Goal: Information Seeking & Learning: Learn about a topic

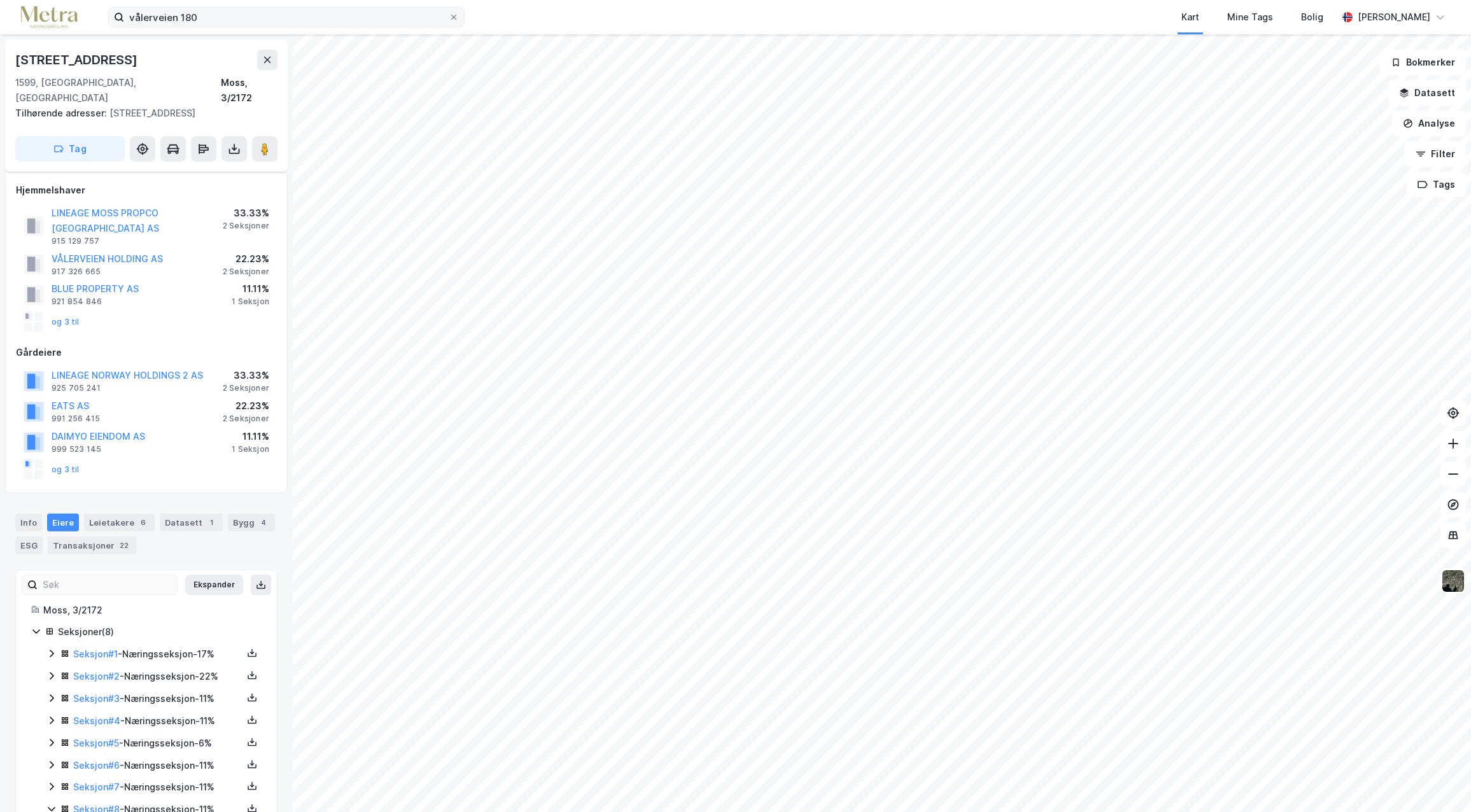
scroll to position [71, 0]
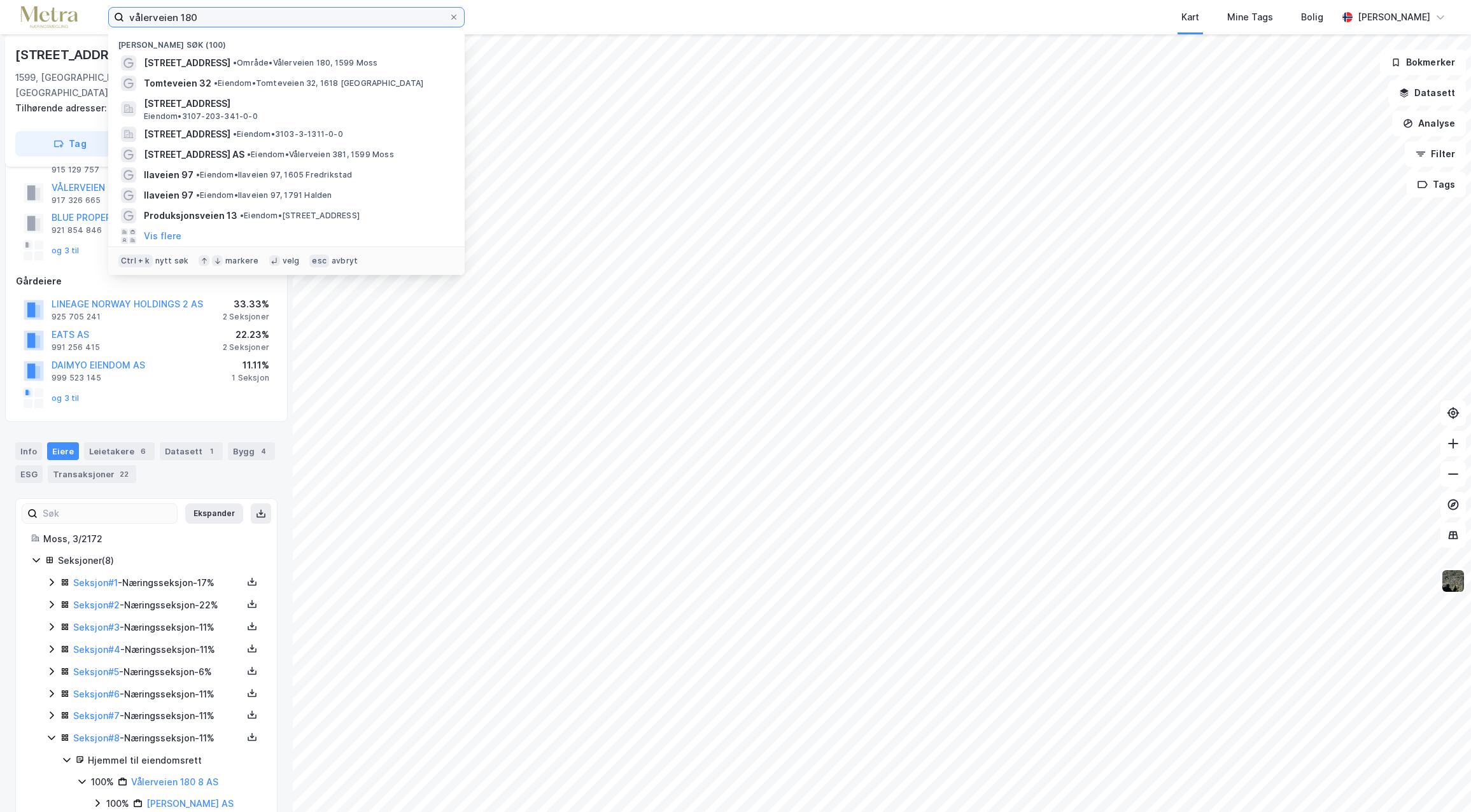
drag, startPoint x: 196, startPoint y: 23, endPoint x: 92, endPoint y: 7, distance: 105.2
click at [90, 6] on div "vålerveien 180 Nylige søk (100) Vålerveien 180 • Område • [STREET_ADDRESS] • Ei…" at bounding box center [736, 17] width 1471 height 35
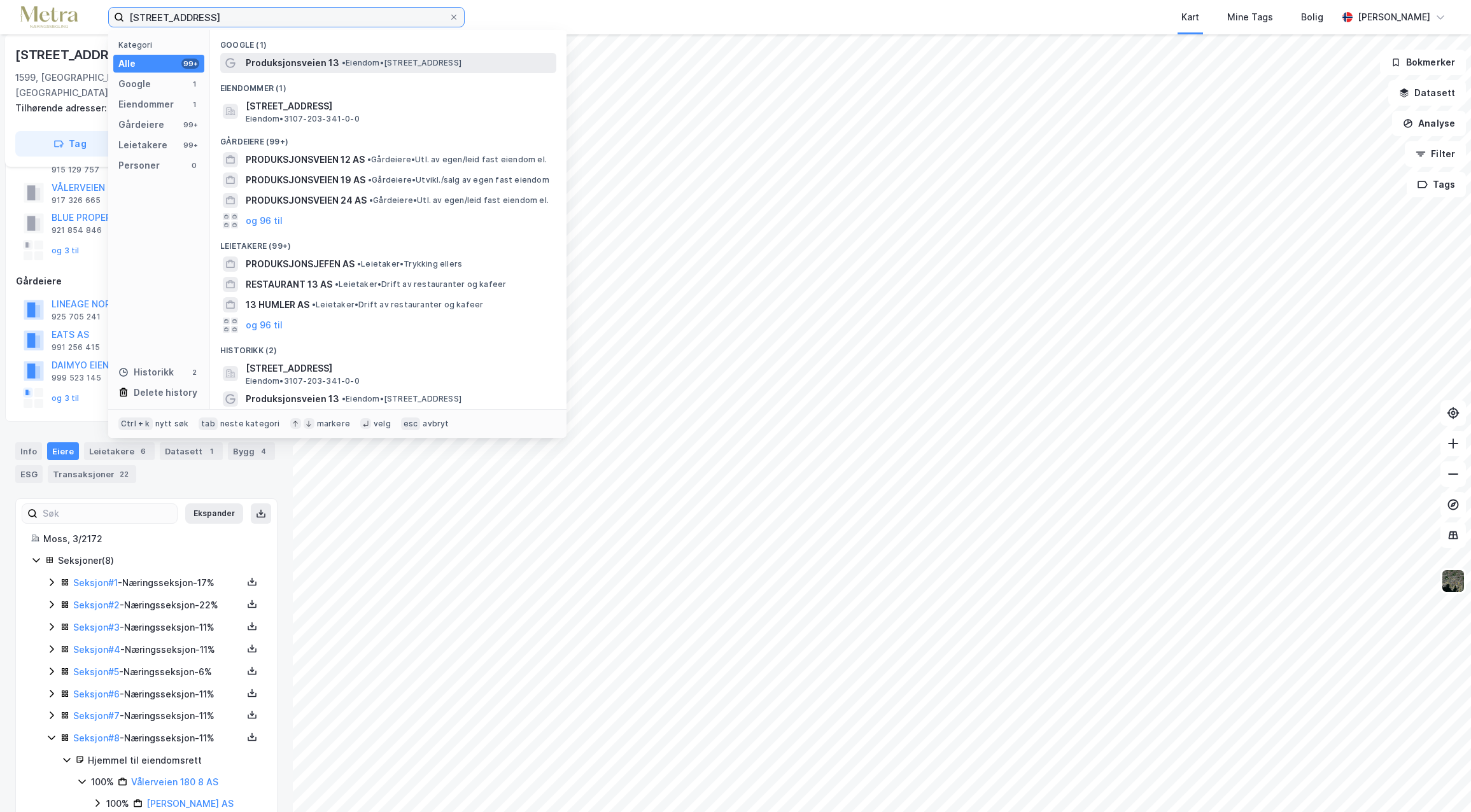
type input "[STREET_ADDRESS]"
click at [334, 71] on div "Produksjonsveien 13 • Eiendom • [STREET_ADDRESS]" at bounding box center [388, 63] width 336 height 21
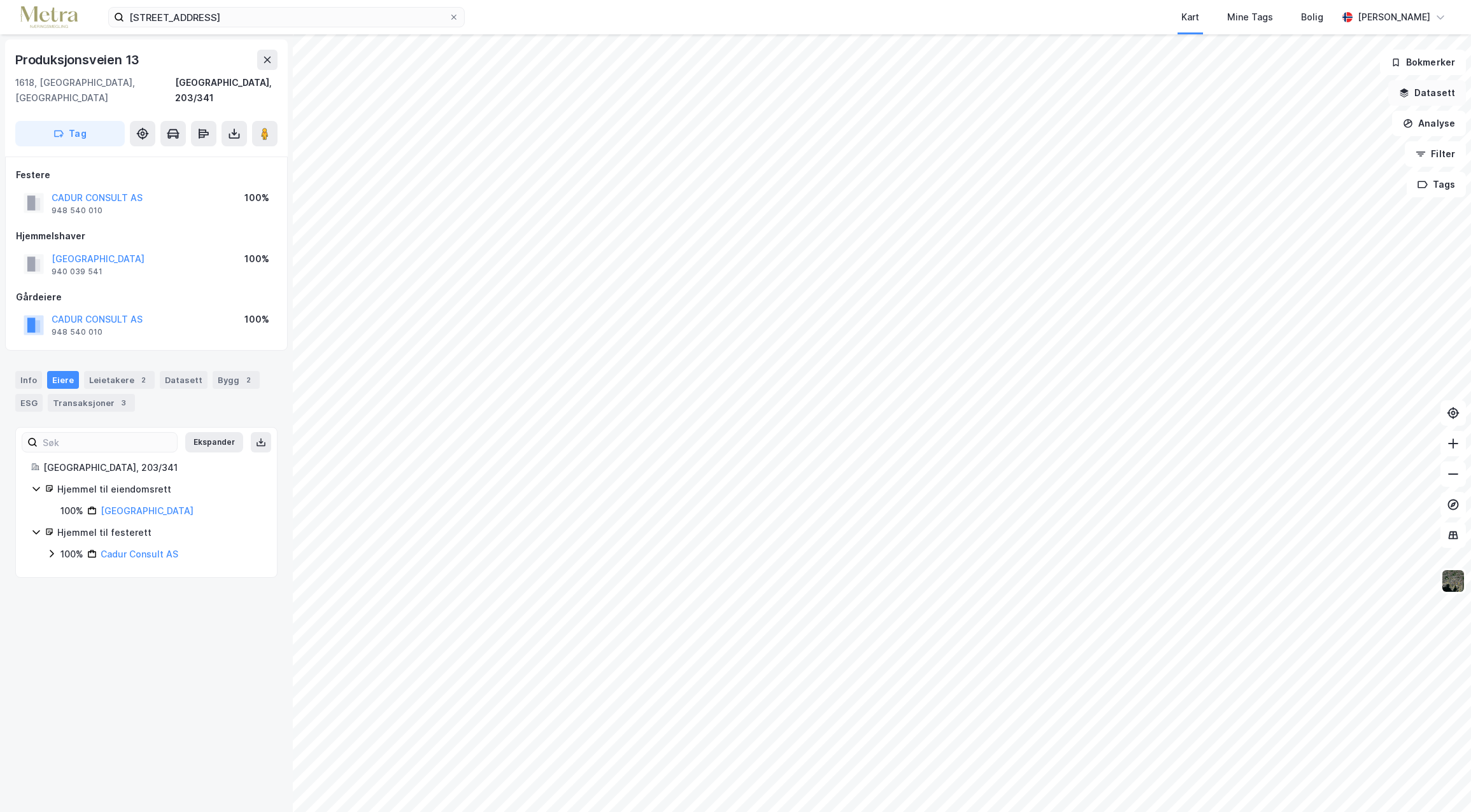
click at [1430, 94] on button "Datasett" at bounding box center [1427, 93] width 77 height 25
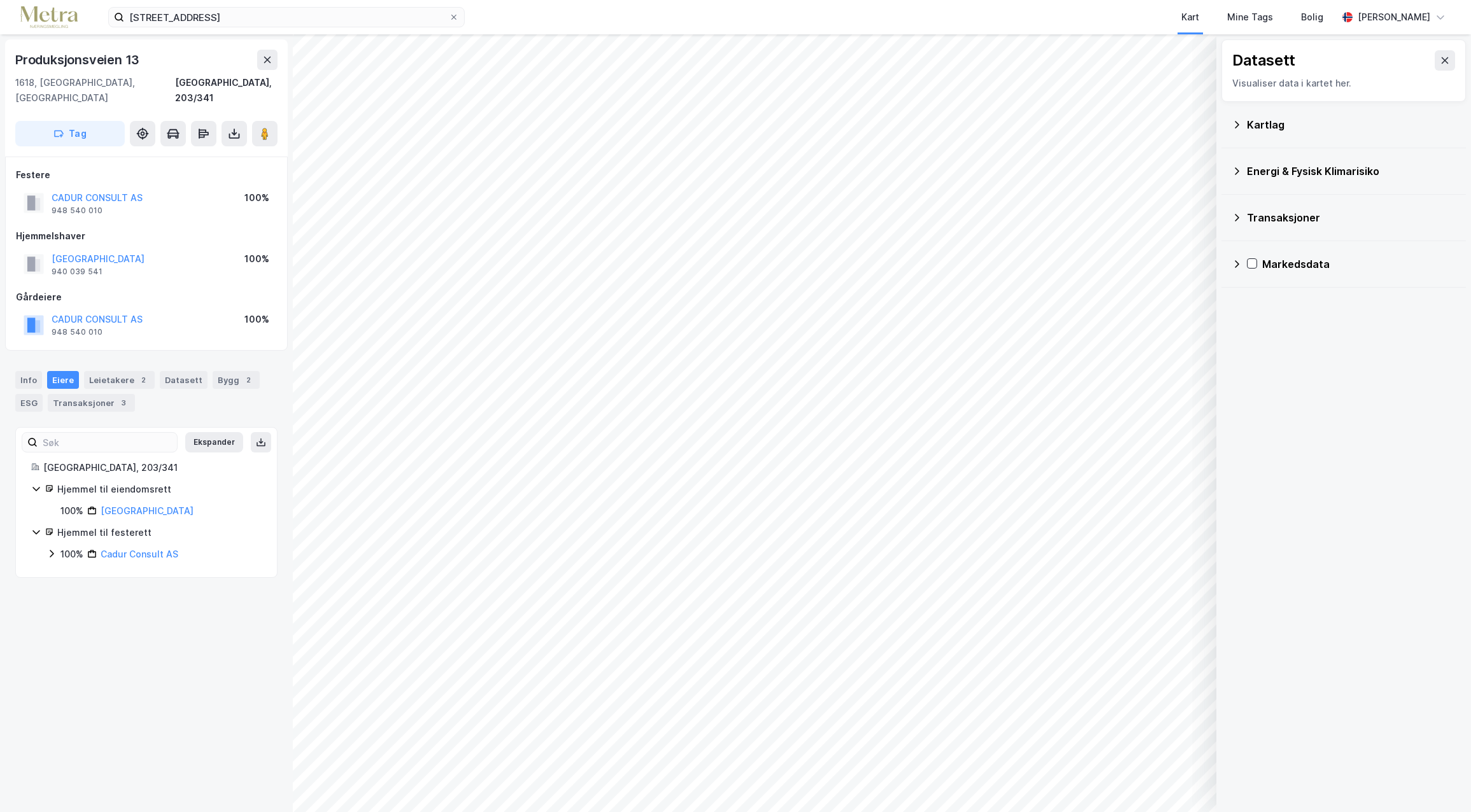
click at [1268, 172] on div "Energi & Fysisk Klimarisiko" at bounding box center [1351, 171] width 209 height 15
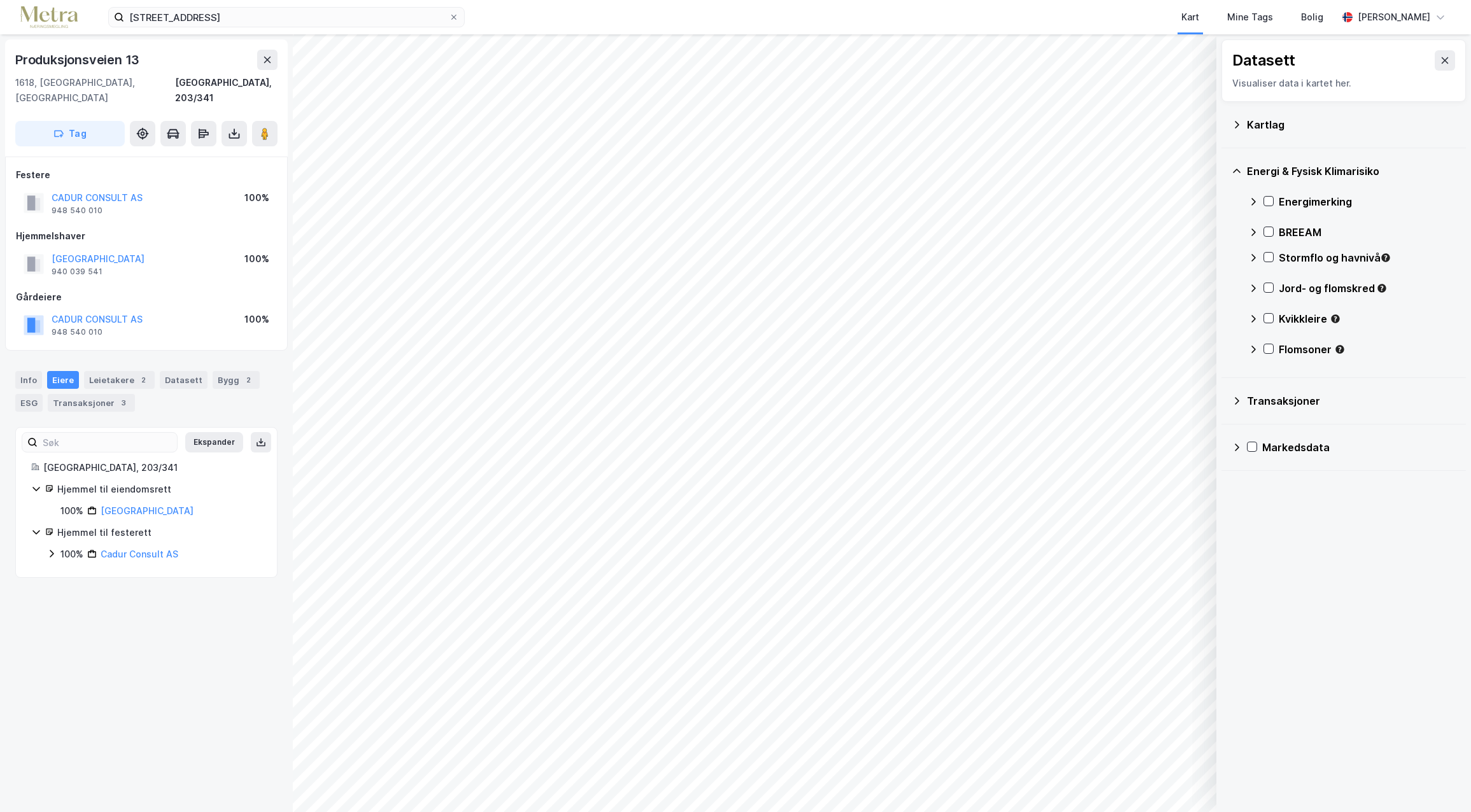
click at [1269, 195] on div "Energimerking" at bounding box center [1352, 202] width 207 height 31
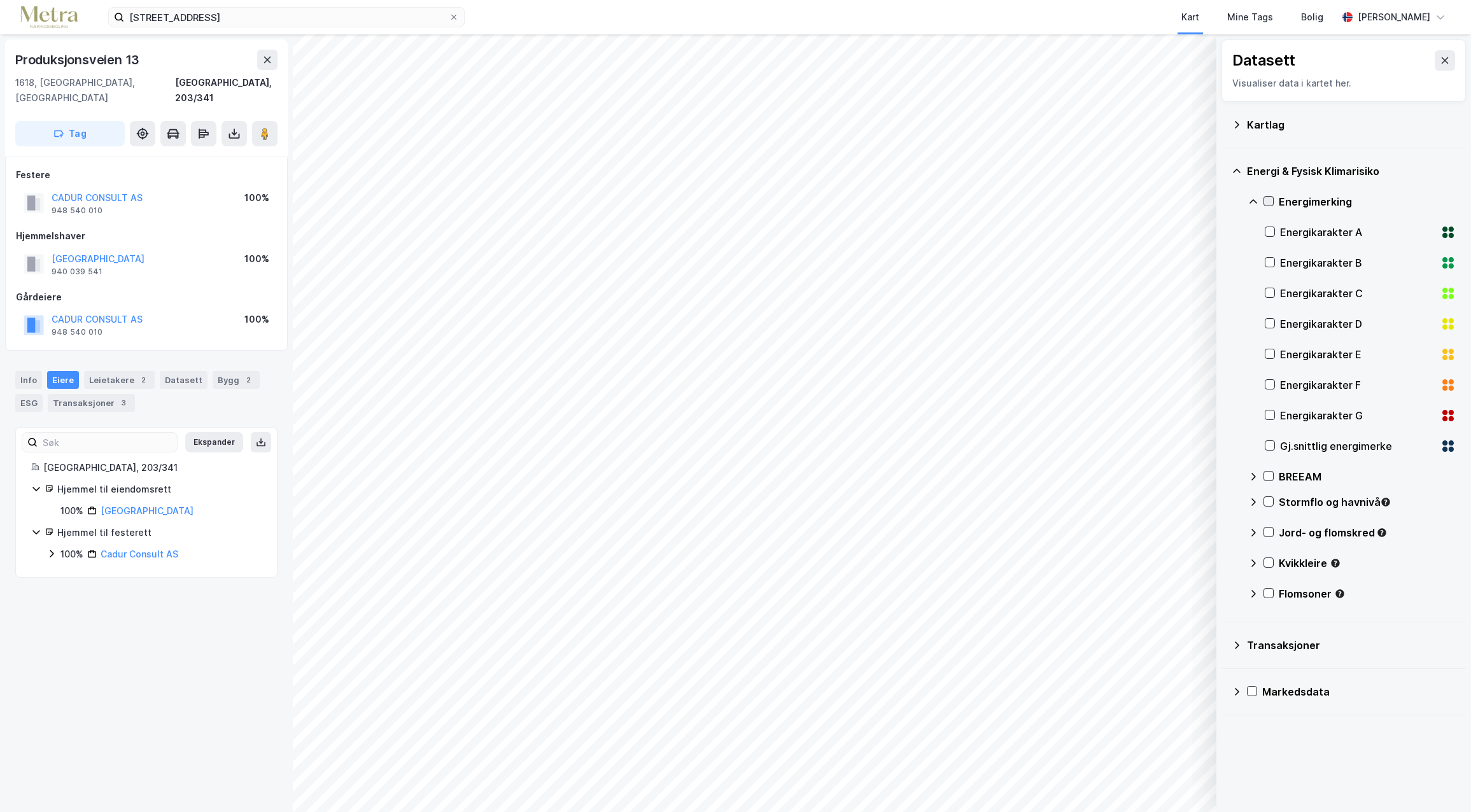
click at [1267, 201] on icon at bounding box center [1268, 201] width 9 height 9
click at [1268, 199] on icon at bounding box center [1268, 201] width 9 height 9
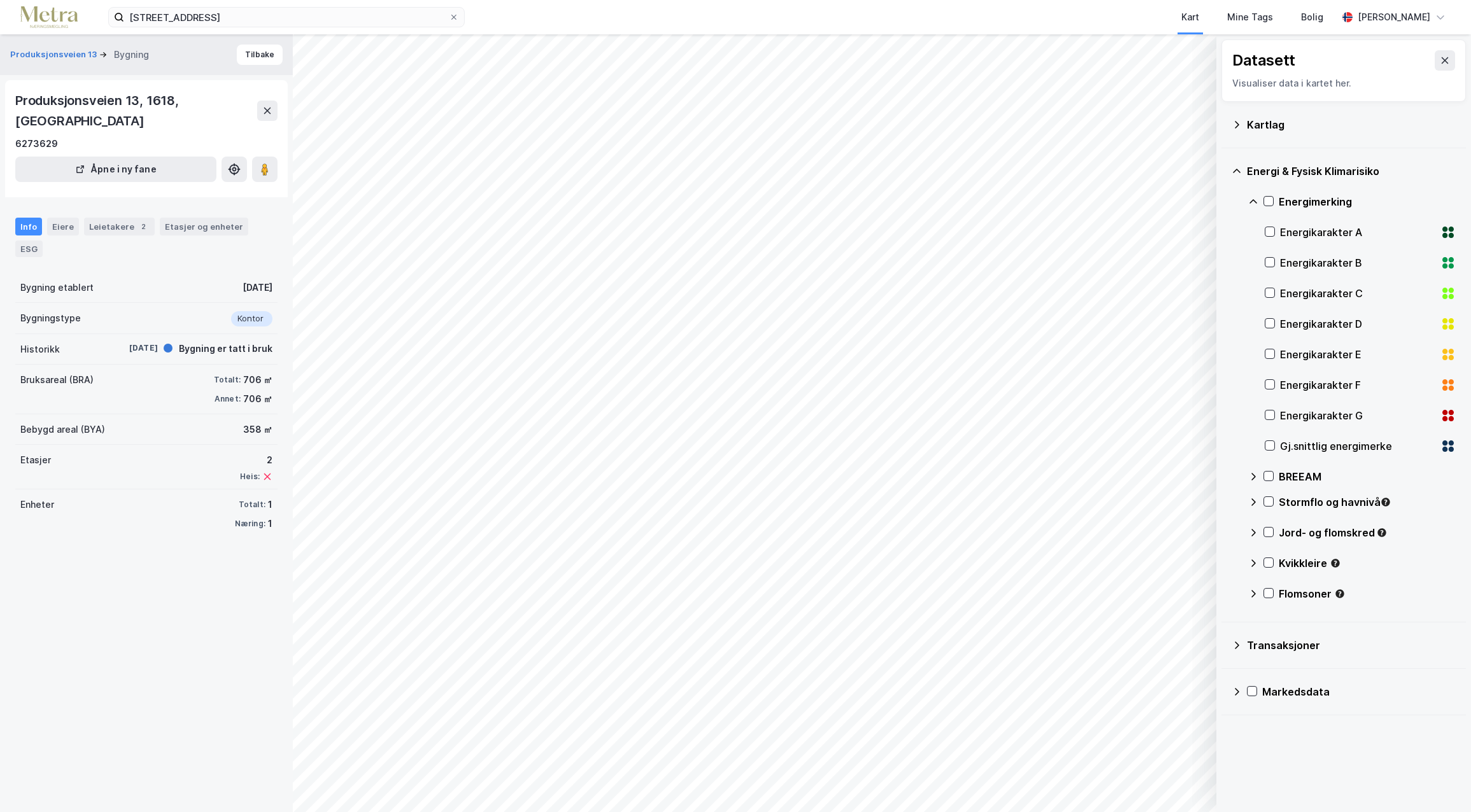
click at [1252, 127] on div "Kartlag" at bounding box center [1351, 125] width 209 height 15
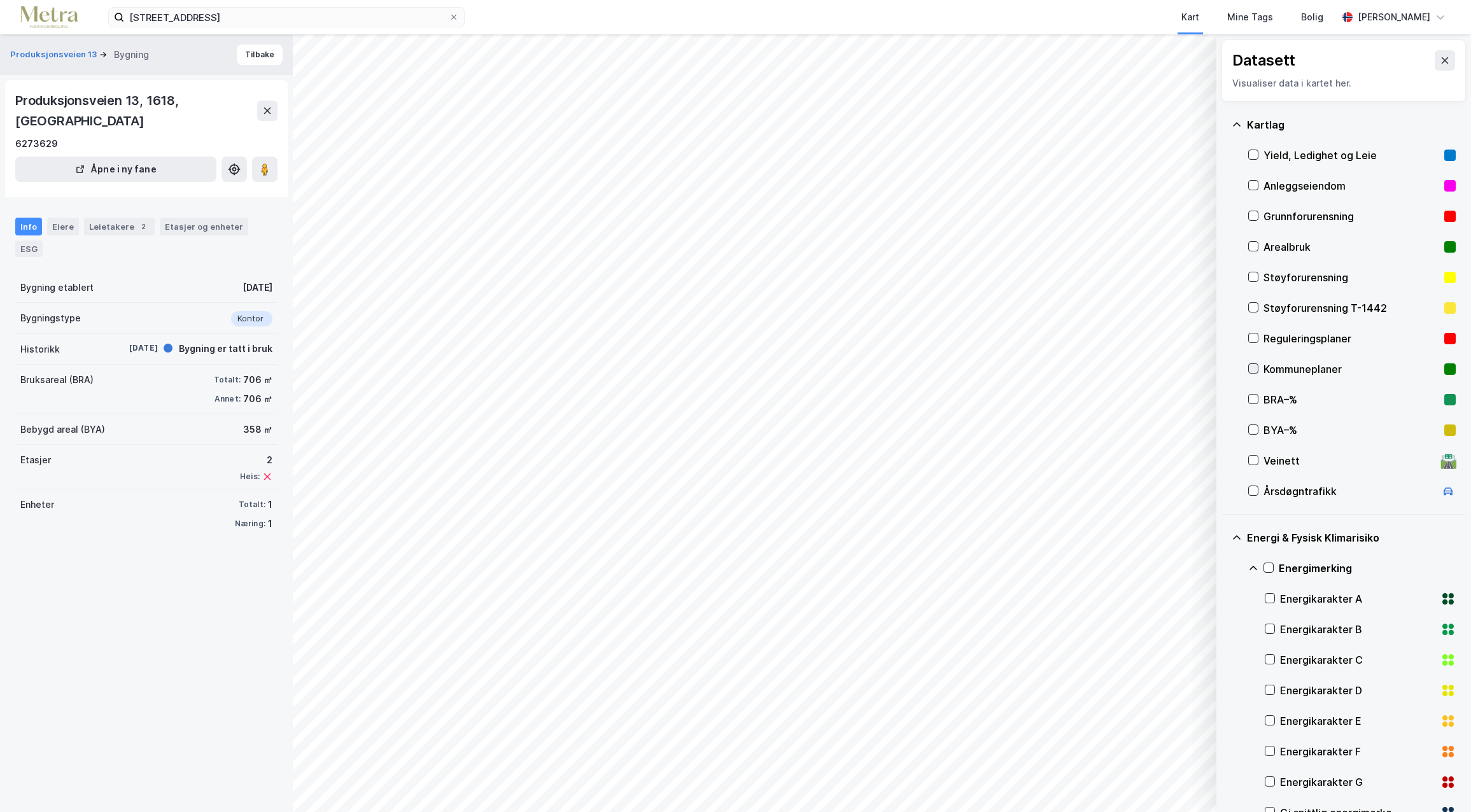
click at [1254, 367] on icon at bounding box center [1253, 368] width 9 height 9
click at [1251, 335] on icon at bounding box center [1253, 337] width 9 height 9
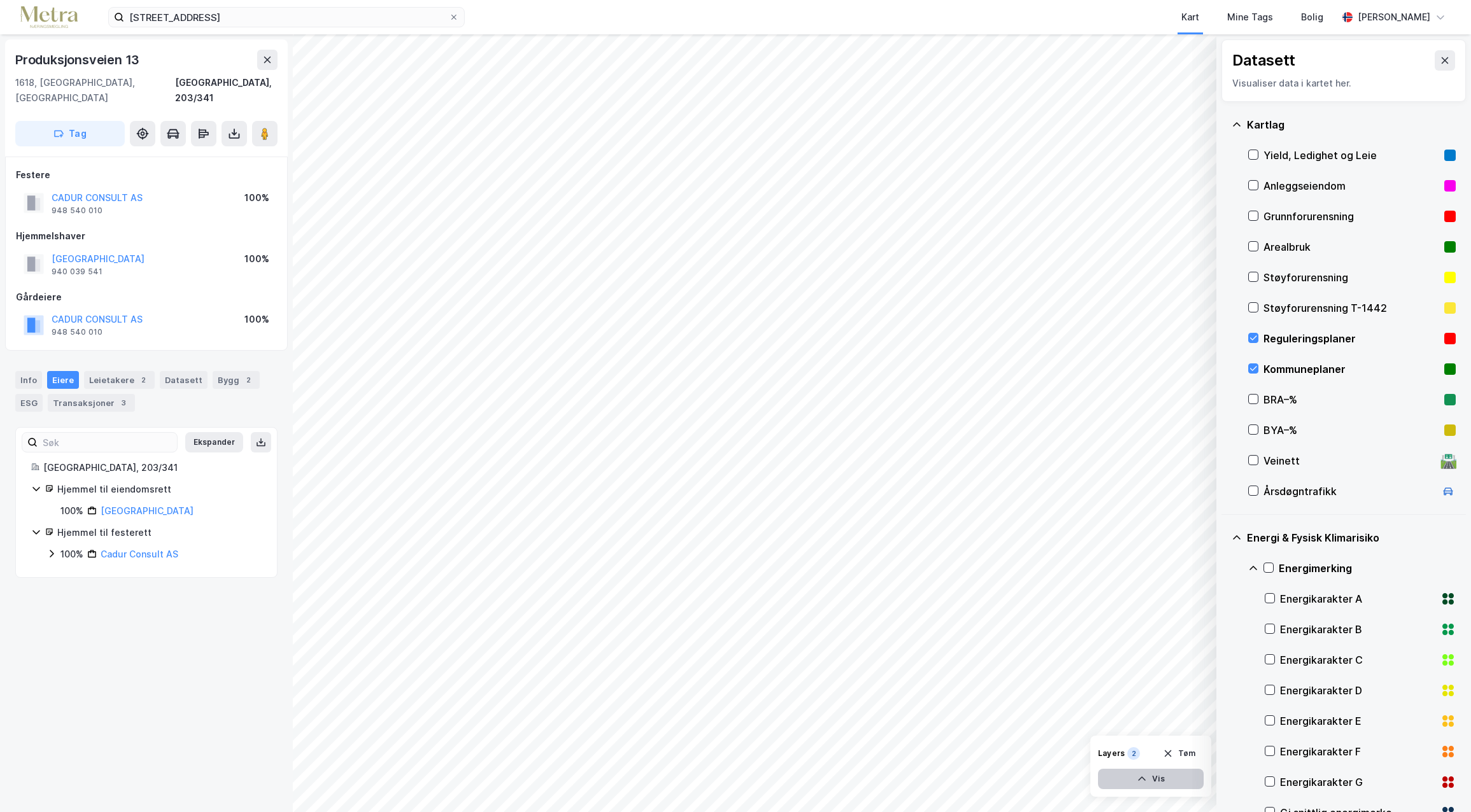
click at [1146, 780] on icon "button" at bounding box center [1142, 779] width 10 height 10
click at [1083, 752] on div "Reguleringsplaner" at bounding box center [1092, 755] width 72 height 10
click at [1146, 751] on icon at bounding box center [1145, 751] width 3 height 3
click at [1146, 751] on icon at bounding box center [1144, 751] width 10 height 10
click at [1081, 753] on div "Reguleringsplaner" at bounding box center [1092, 755] width 72 height 10
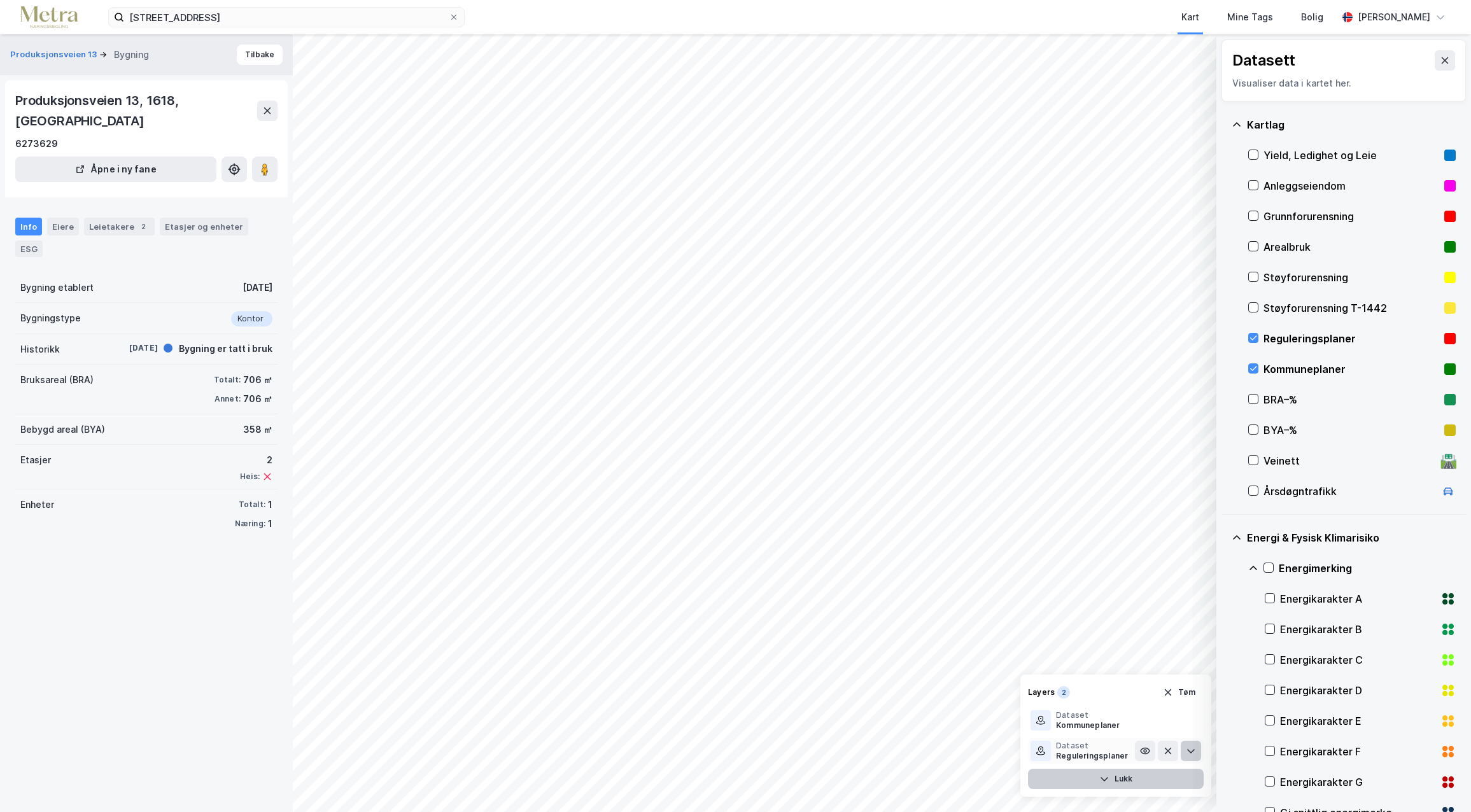
click at [1190, 750] on icon at bounding box center [1190, 751] width 10 height 10
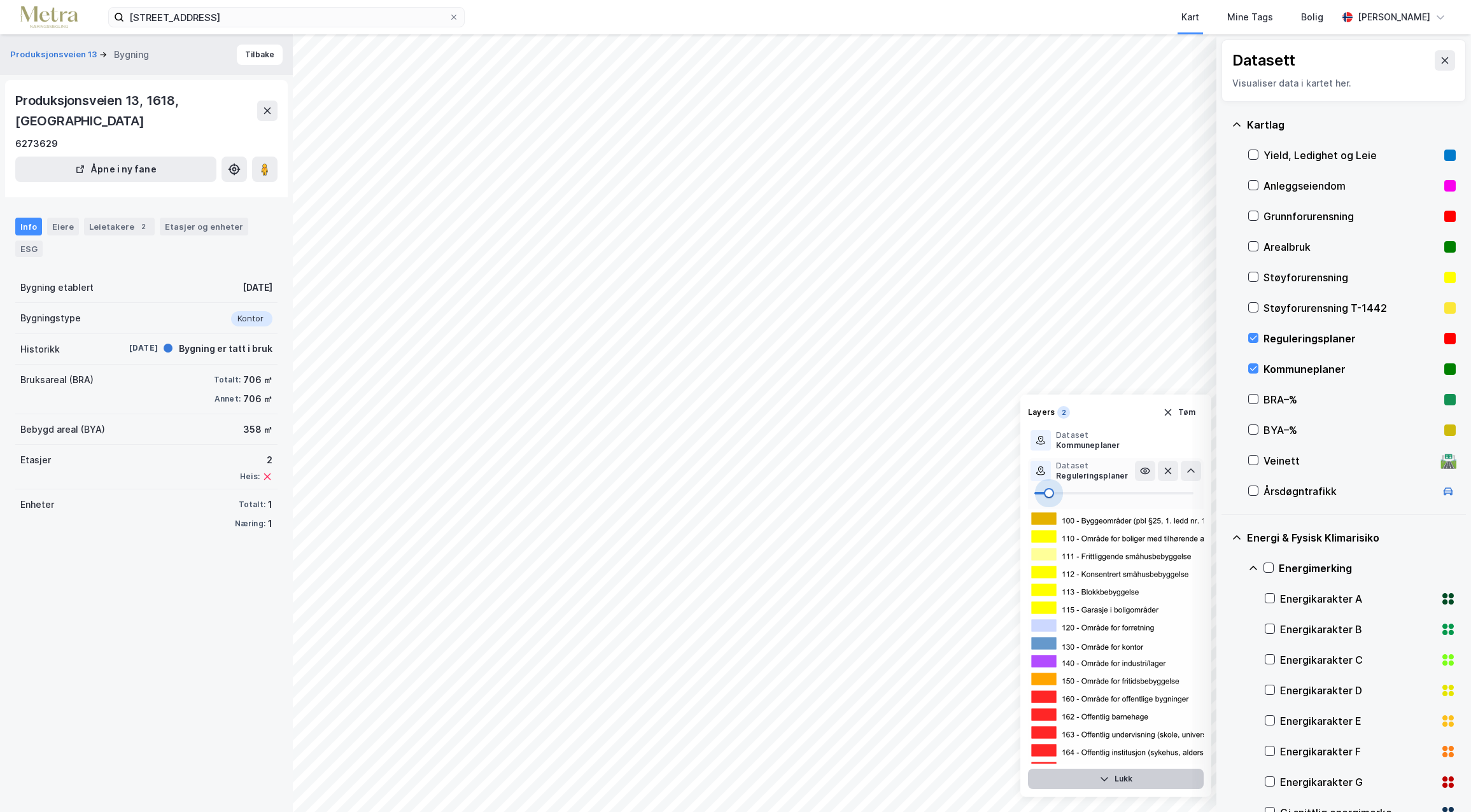
drag, startPoint x: 1145, startPoint y: 499, endPoint x: 1048, endPoint y: 495, distance: 97.1
click at [1048, 495] on span at bounding box center [1048, 493] width 10 height 10
type input "36"
drag, startPoint x: 1048, startPoint y: 495, endPoint x: 1091, endPoint y: 499, distance: 43.2
click at [1091, 498] on span at bounding box center [1091, 493] width 10 height 10
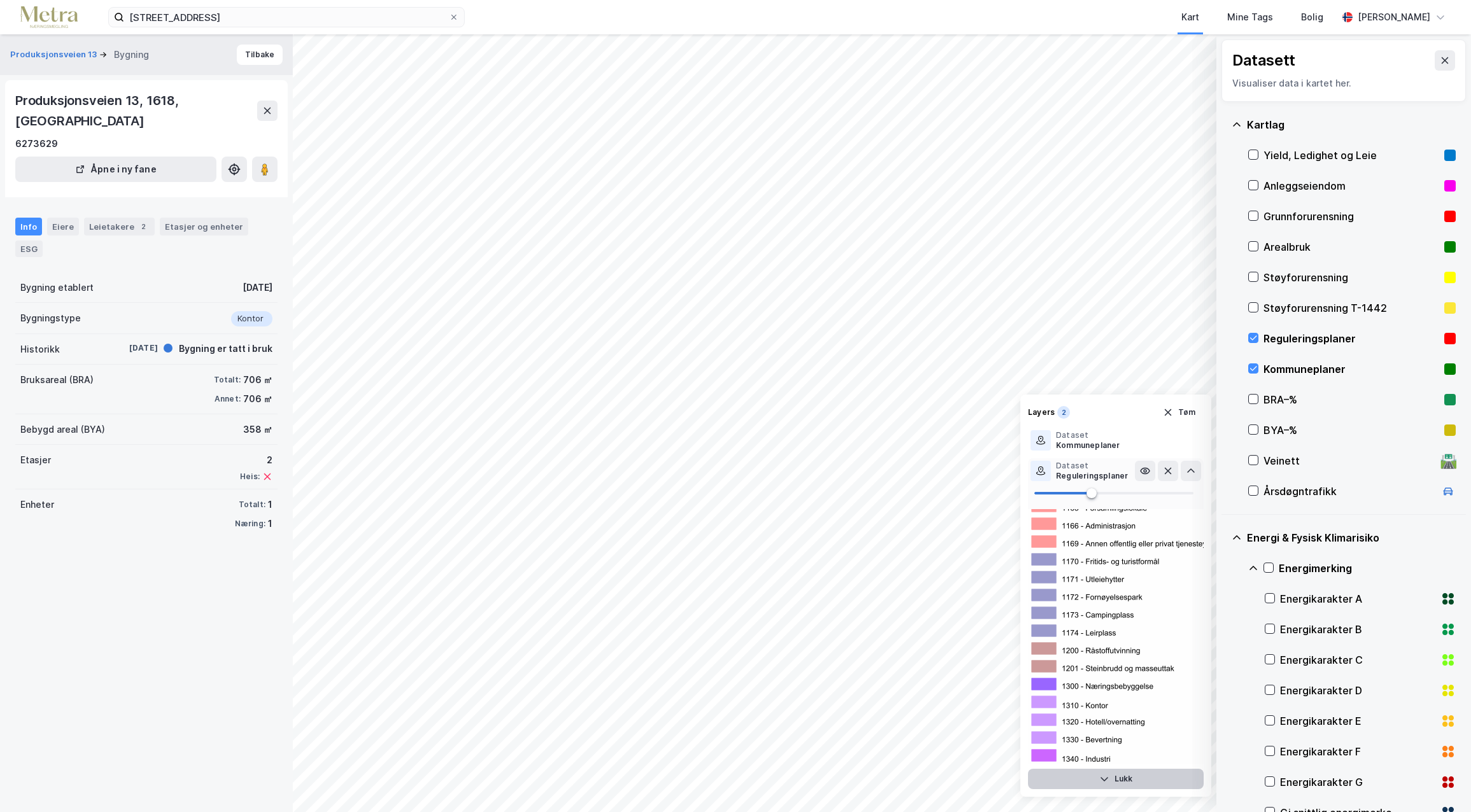
scroll to position [2736, 0]
click at [1092, 477] on div "Reguleringsplaner" at bounding box center [1092, 475] width 72 height 10
click at [1042, 473] on icon at bounding box center [1040, 471] width 10 height 10
click at [1070, 473] on div "Reguleringsplaner" at bounding box center [1092, 475] width 72 height 10
click at [1147, 472] on icon at bounding box center [1144, 471] width 10 height 10
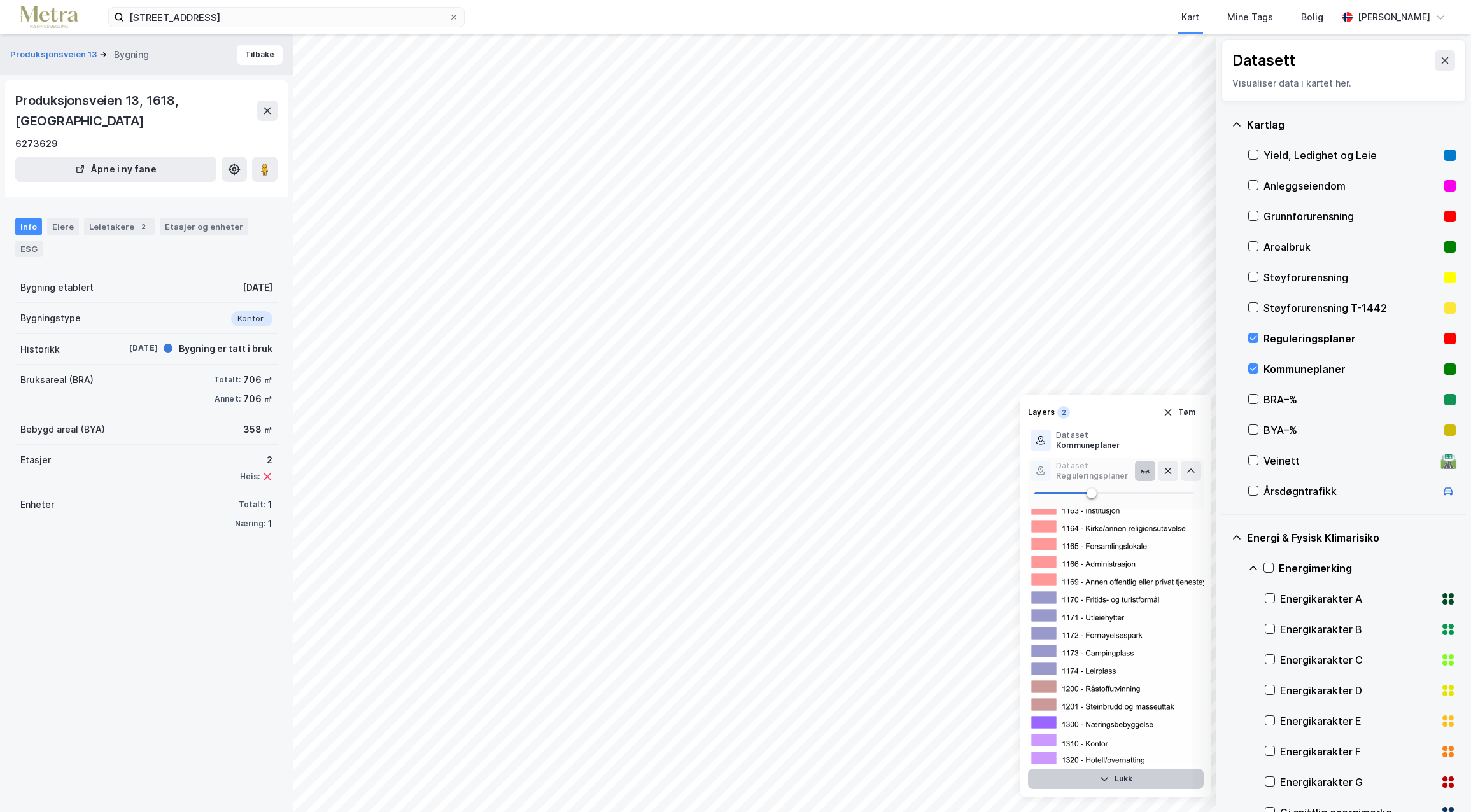
click at [1147, 472] on icon at bounding box center [1144, 471] width 10 height 10
click at [1094, 443] on div "Kommuneplaner" at bounding box center [1088, 445] width 64 height 10
click at [1148, 443] on icon at bounding box center [1144, 440] width 10 height 10
click at [1148, 443] on icon at bounding box center [1144, 440] width 10 height 10
